Goal: Task Accomplishment & Management: Use online tool/utility

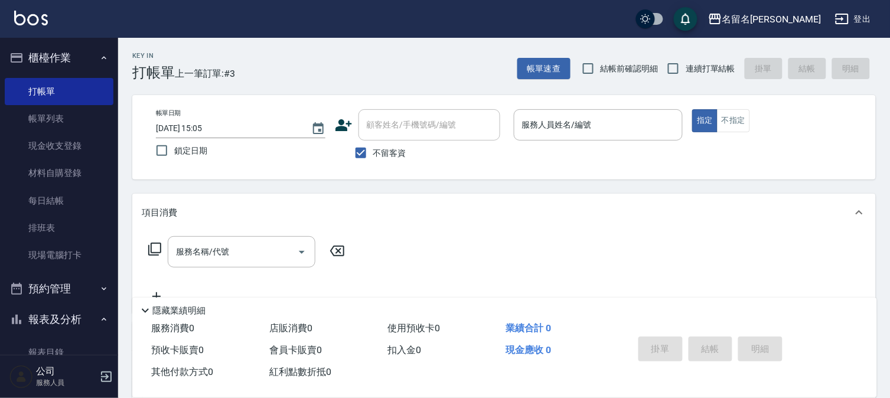
scroll to position [30, 0]
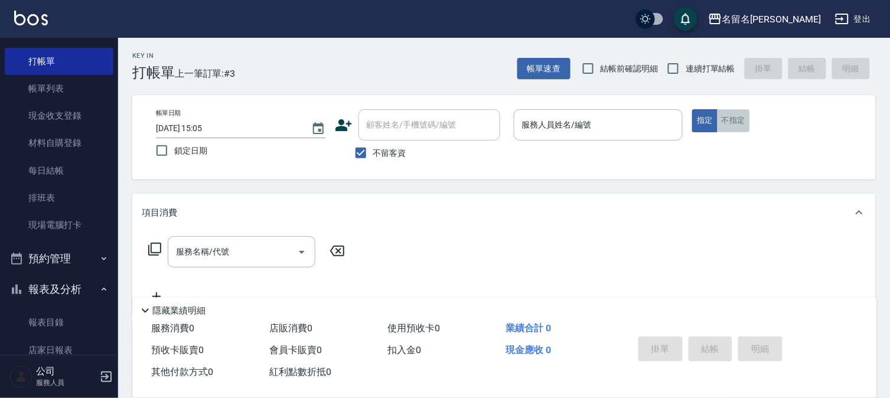
click at [733, 121] on button "不指定" at bounding box center [733, 120] width 33 height 23
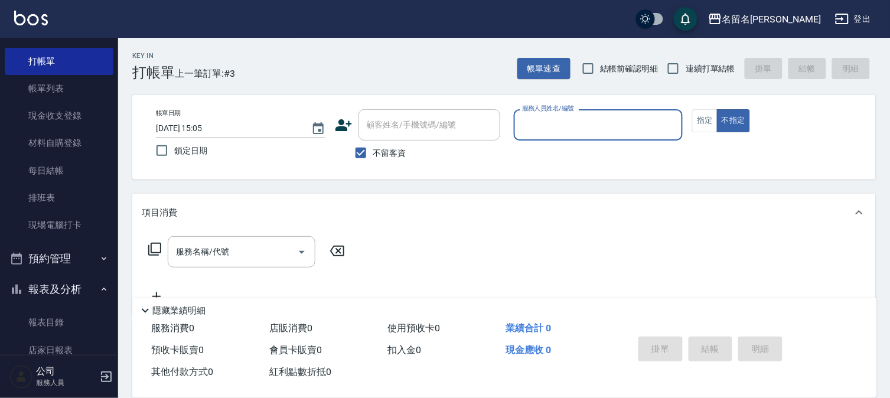
click at [613, 119] on input "服務人員姓名/編號" at bounding box center [598, 125] width 159 height 21
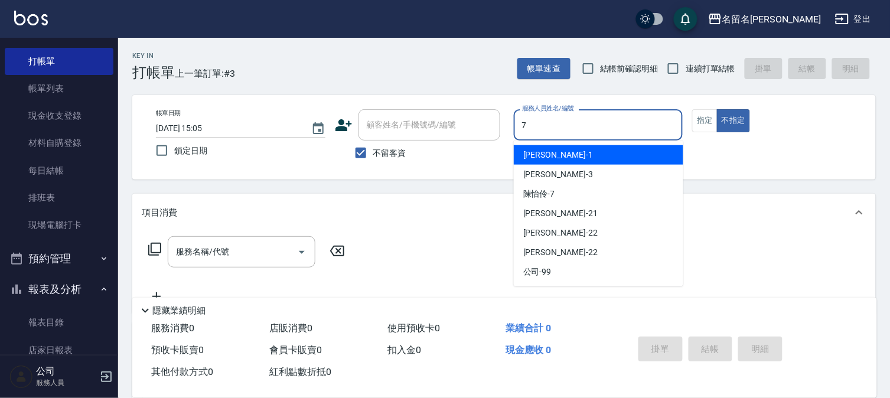
type input "[PERSON_NAME]-7"
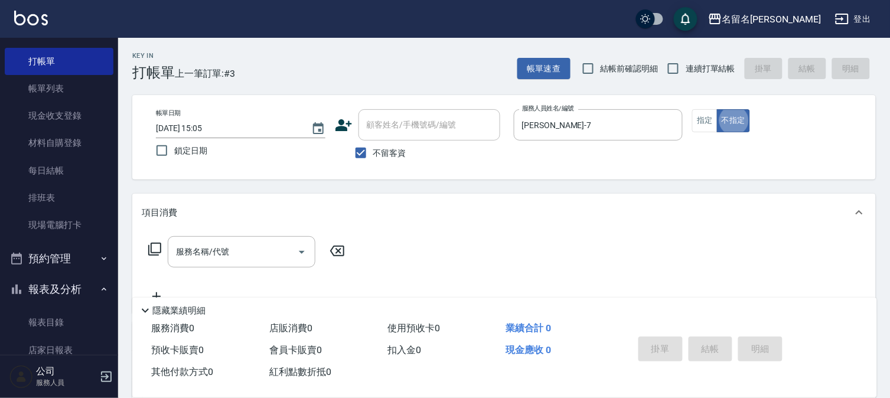
type button "false"
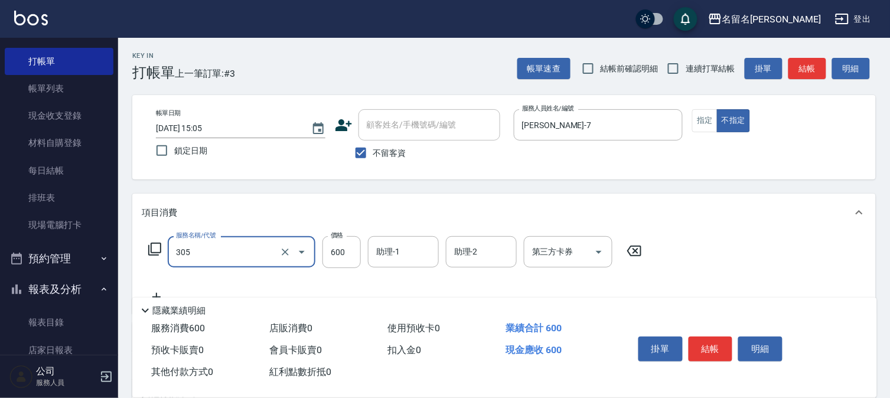
type input "洗+剪(一般)(305)"
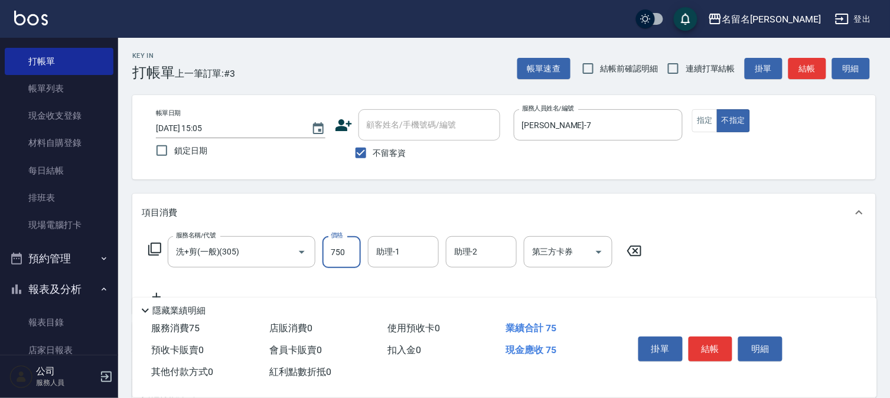
type input "750"
type input "[PERSON_NAME]-7"
type input "潤絲(809)"
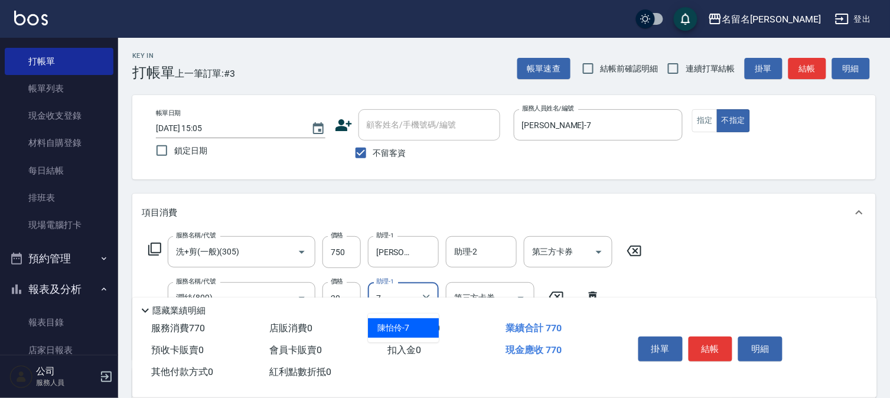
type input "[PERSON_NAME]-7"
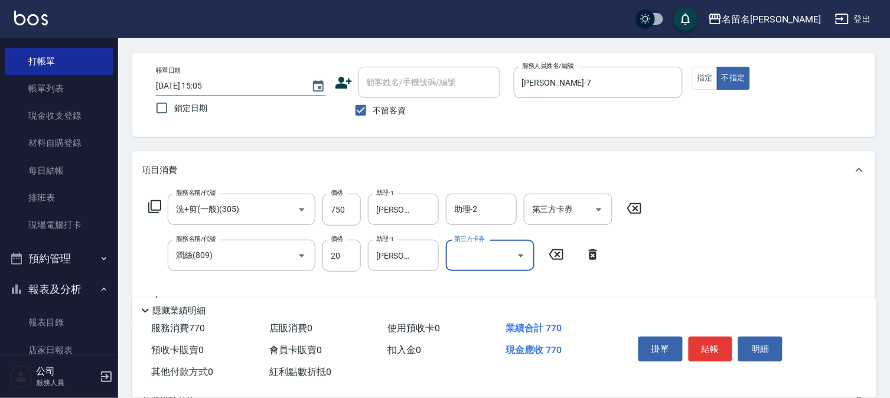
scroll to position [66, 0]
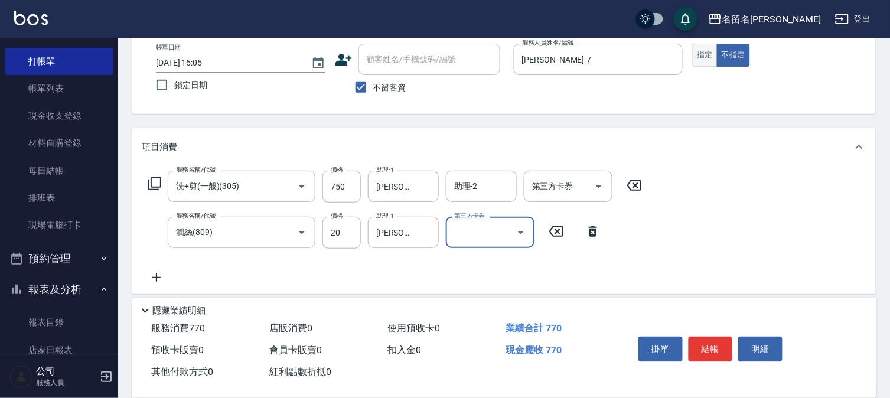
click at [710, 52] on button "指定" at bounding box center [704, 55] width 25 height 23
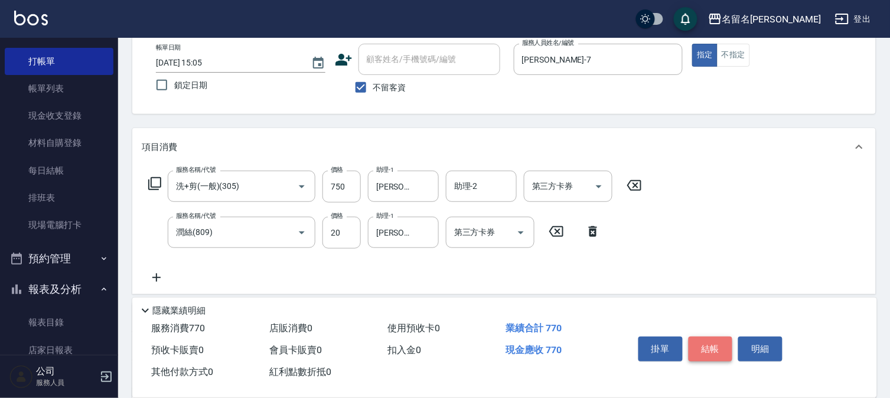
click at [719, 345] on button "結帳" at bounding box center [711, 349] width 44 height 25
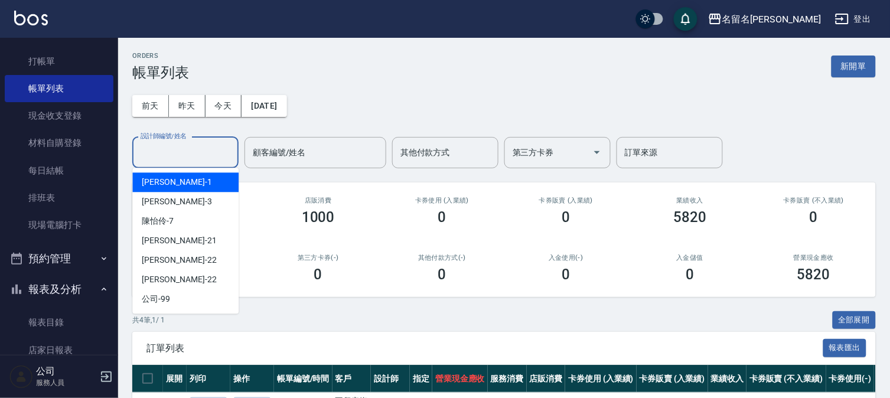
click at [206, 161] on input "設計師編號/姓名" at bounding box center [186, 152] width 96 height 21
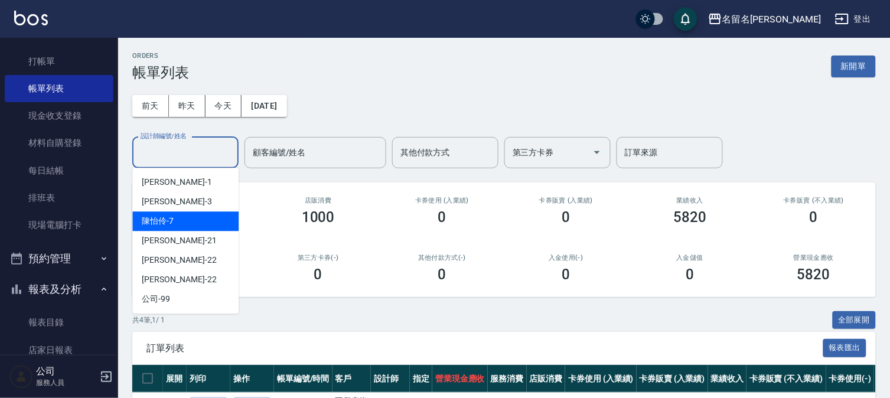
click at [209, 221] on div "[PERSON_NAME]-7" at bounding box center [185, 221] width 106 height 19
type input "[PERSON_NAME]-7"
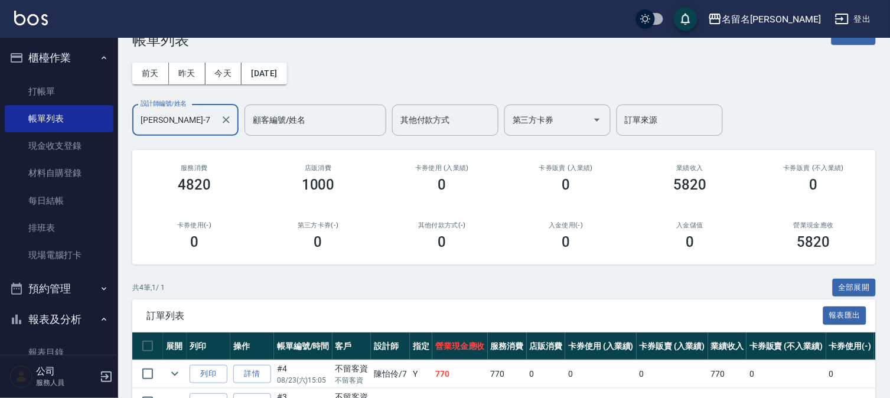
scroll to position [227, 0]
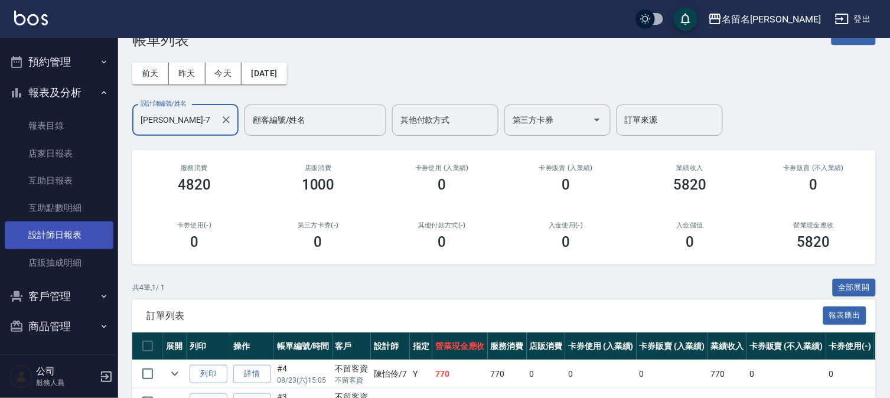
click at [64, 243] on link "設計師日報表" at bounding box center [59, 235] width 109 height 27
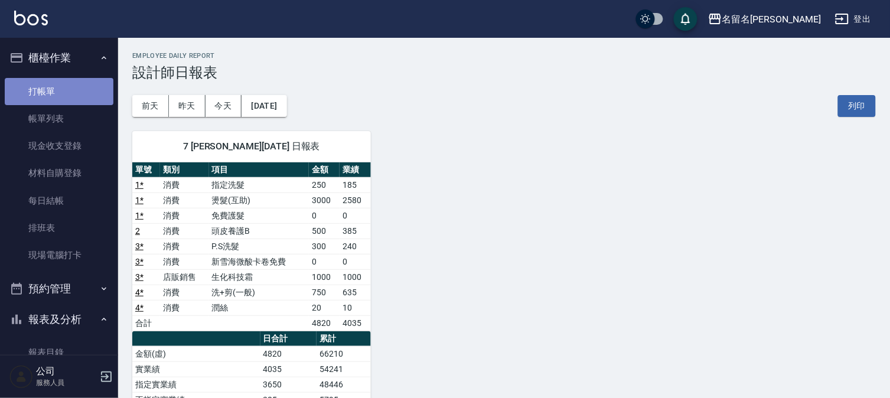
click at [66, 83] on link "打帳單" at bounding box center [59, 91] width 109 height 27
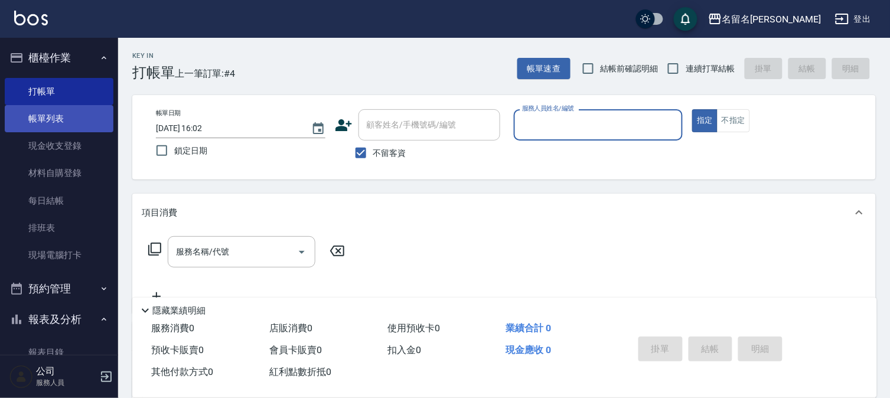
click at [56, 113] on link "帳單列表" at bounding box center [59, 118] width 109 height 27
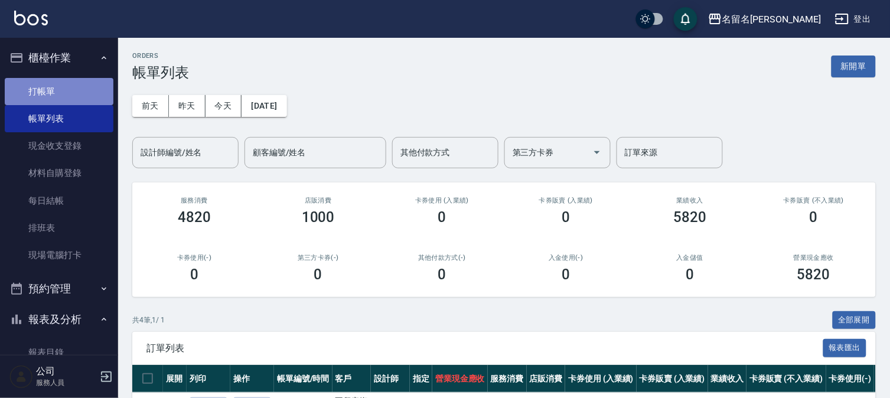
click at [85, 80] on link "打帳單" at bounding box center [59, 91] width 109 height 27
